Goal: Find specific page/section: Find specific page/section

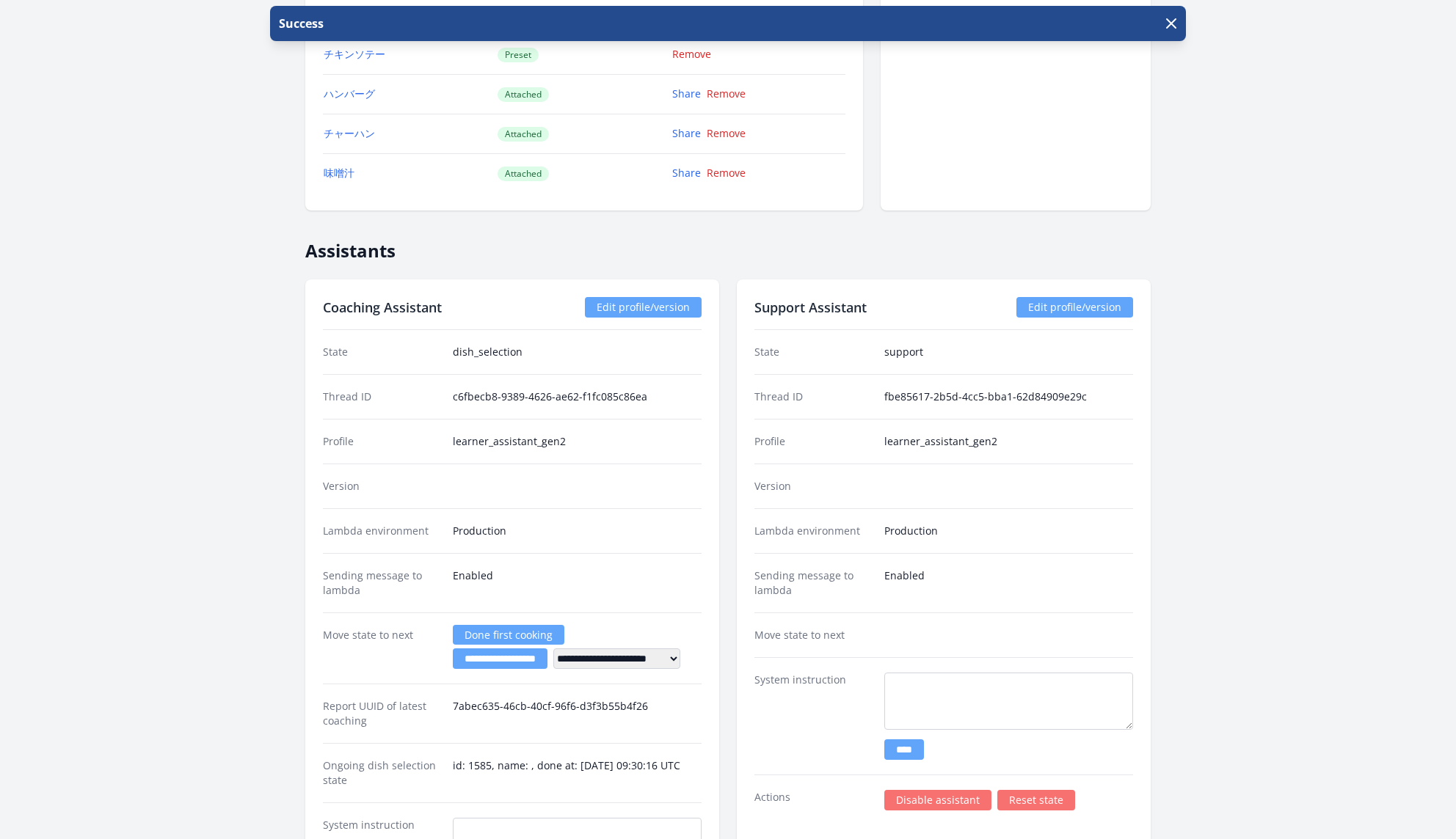
scroll to position [1904, 0]
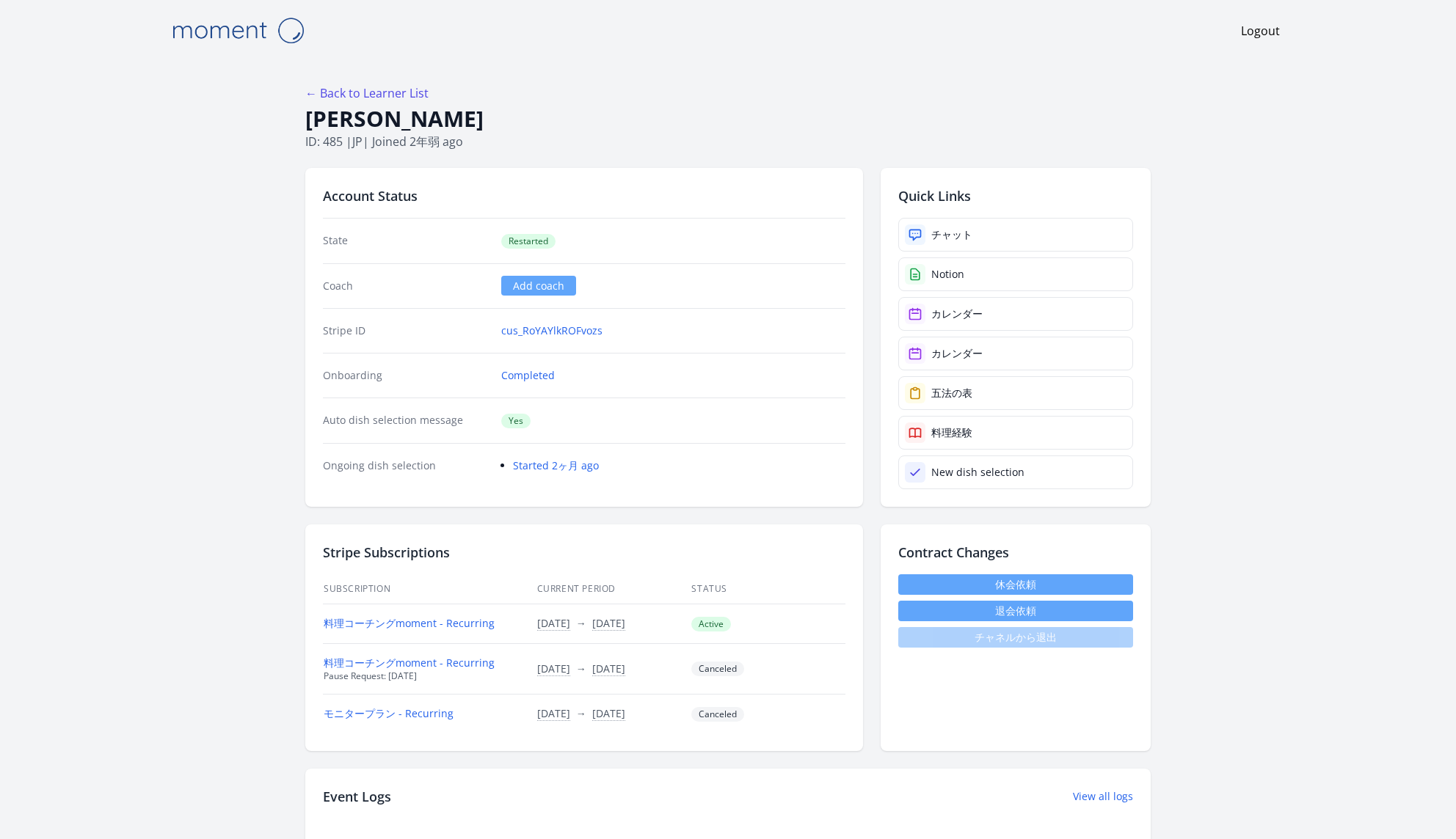
drag, startPoint x: 493, startPoint y: 122, endPoint x: 285, endPoint y: 115, distance: 208.1
copy h1 "[PERSON_NAME]"
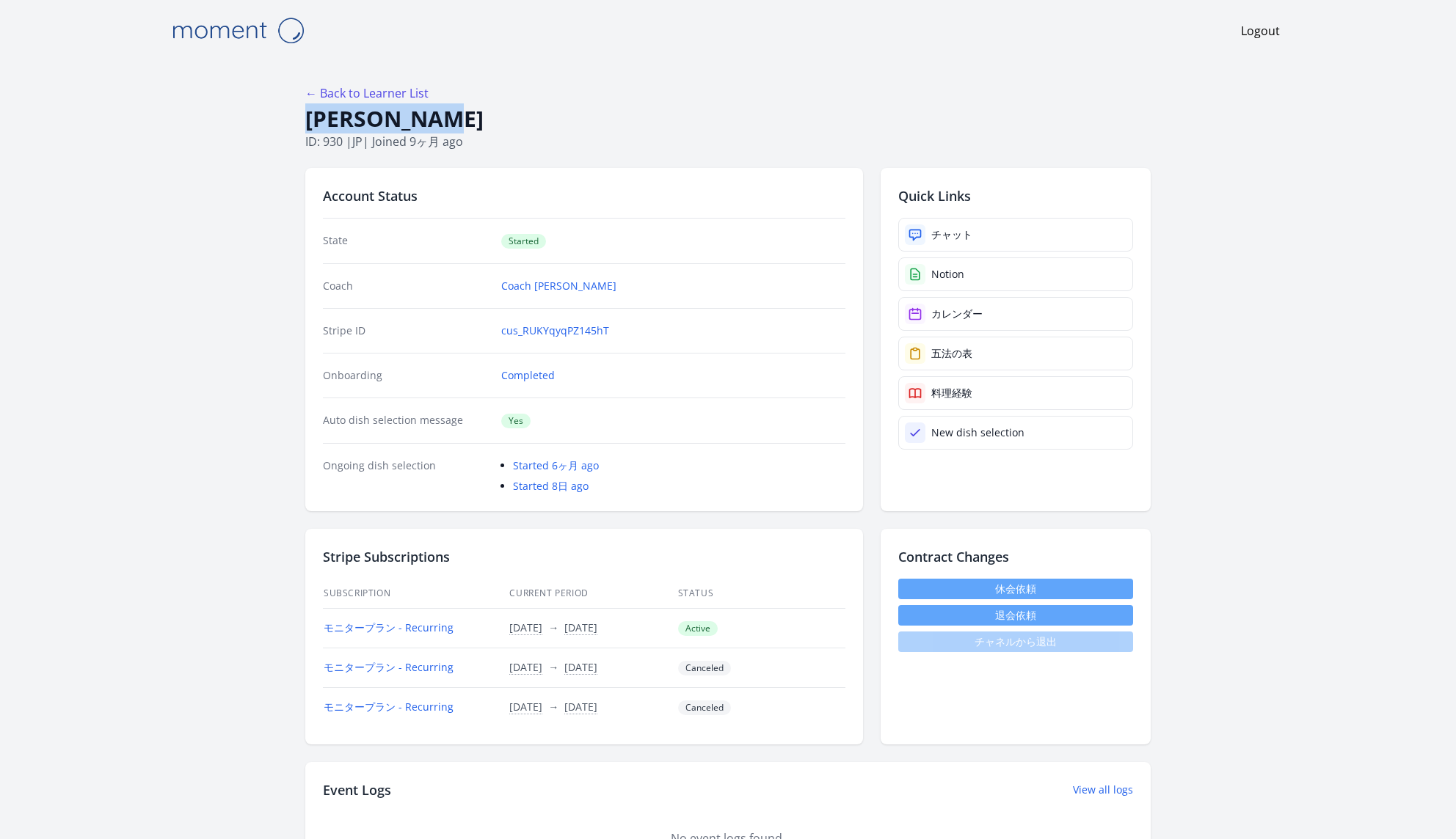
drag, startPoint x: 450, startPoint y: 122, endPoint x: 304, endPoint y: 129, distance: 146.2
click at [305, 129] on h1 "Yuki Moriya" at bounding box center [728, 118] width 846 height 28
copy h1 "Yuki Moriya"
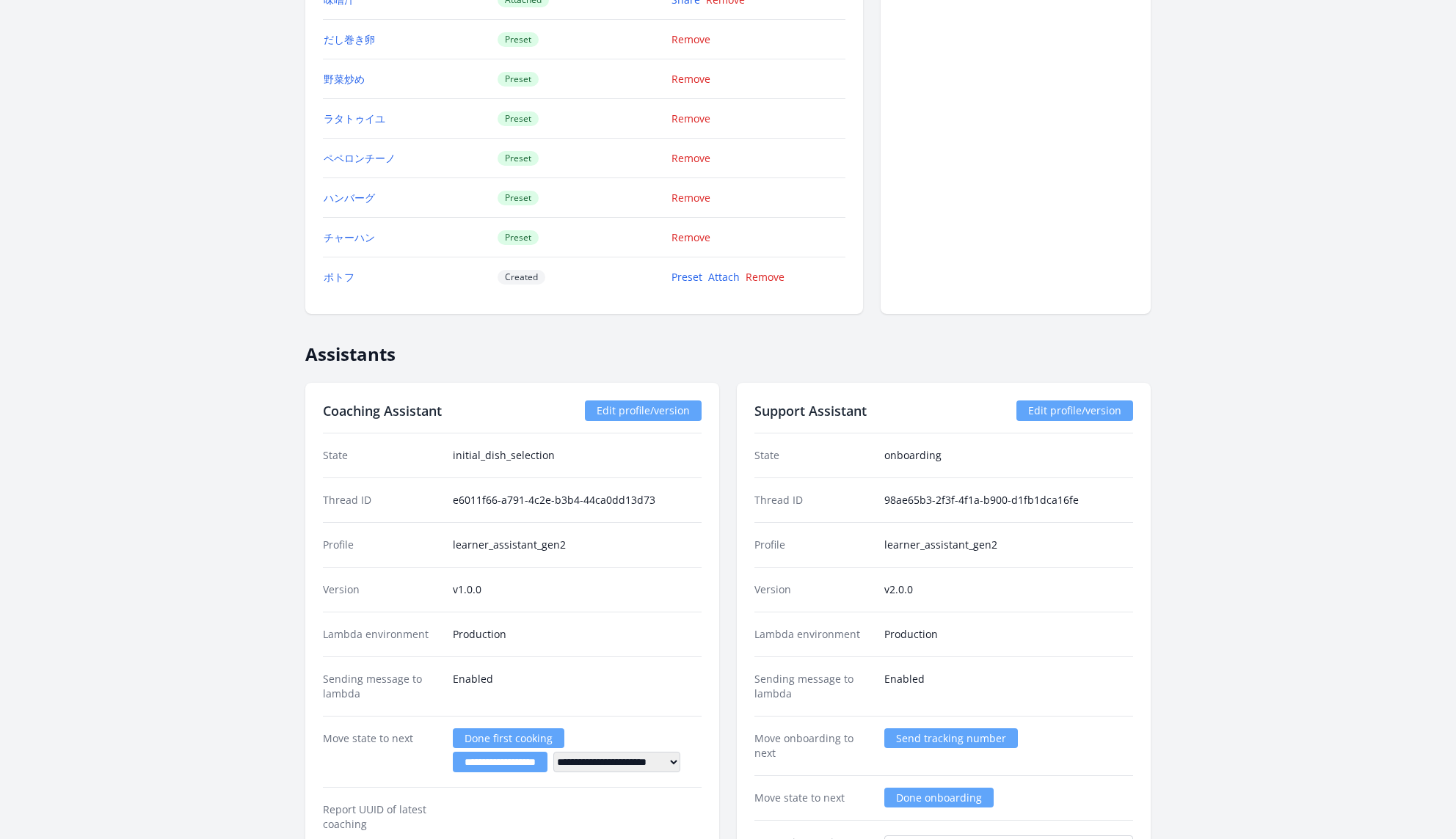
scroll to position [2585, 0]
